Goal: Information Seeking & Learning: Find specific page/section

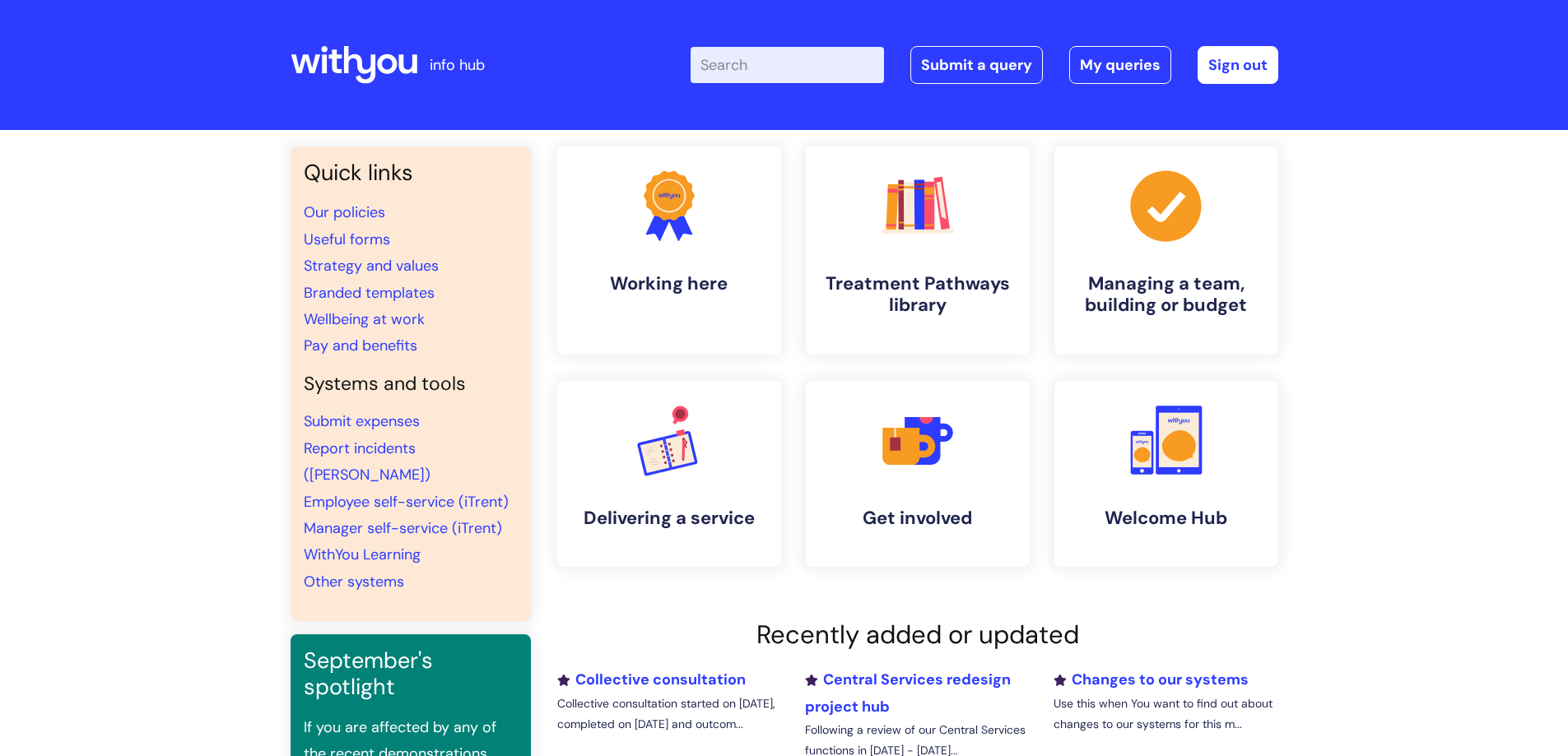
click at [813, 51] on input "Enter your search term here..." at bounding box center [787, 64] width 193 height 36
type input "refer a"
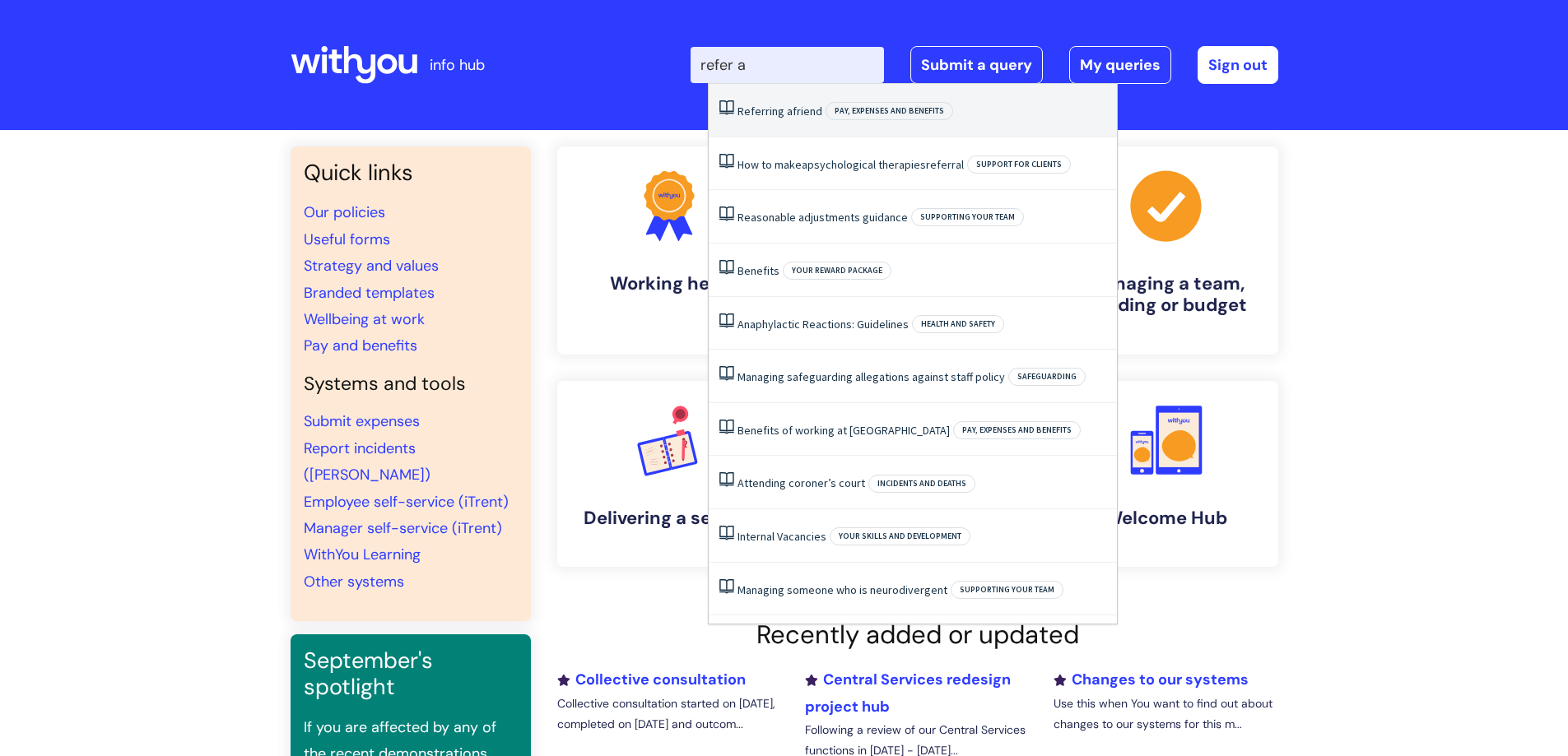
click at [803, 111] on link "Referring a friend" at bounding box center [780, 110] width 85 height 14
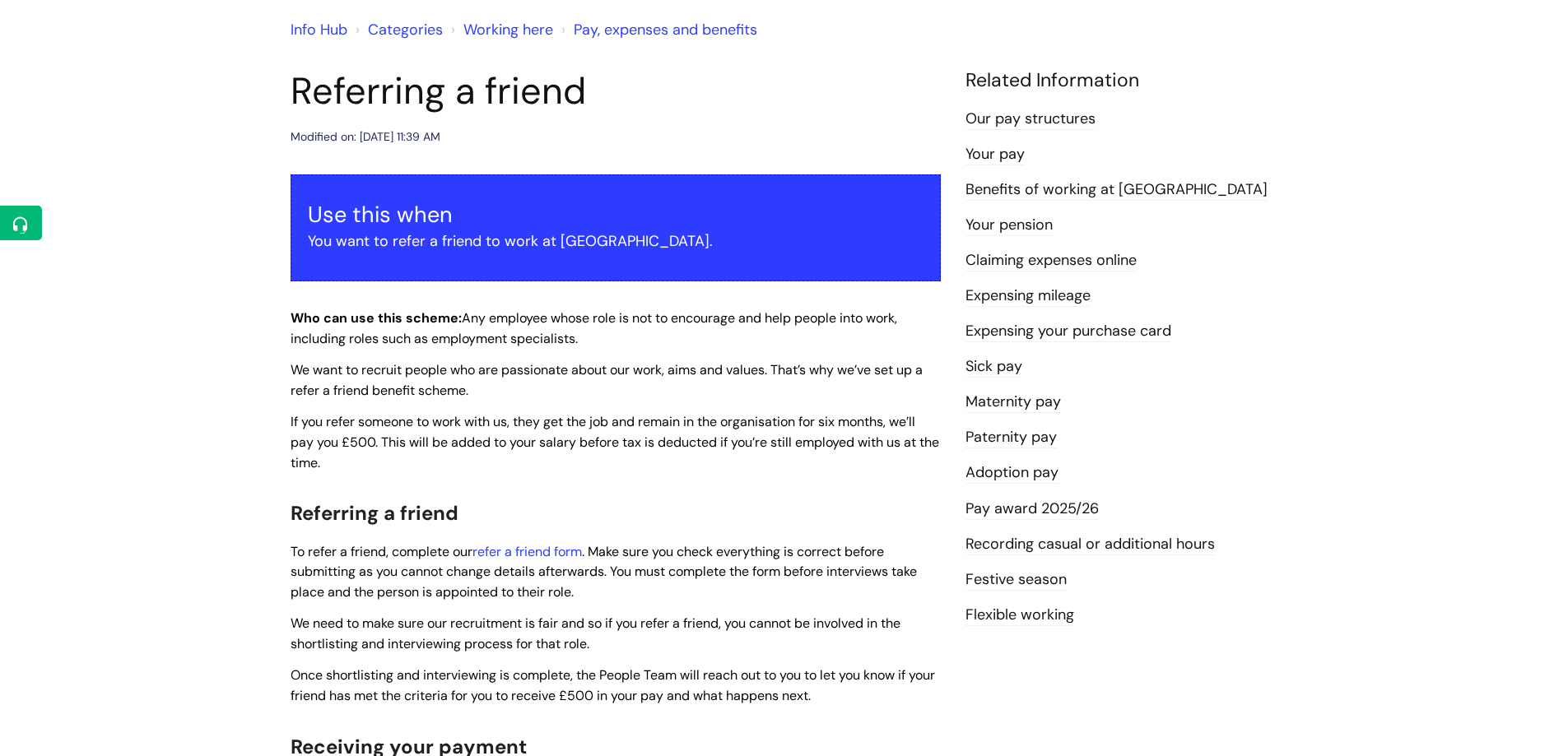
scroll to position [82, 0]
